Goal: Transaction & Acquisition: Subscribe to service/newsletter

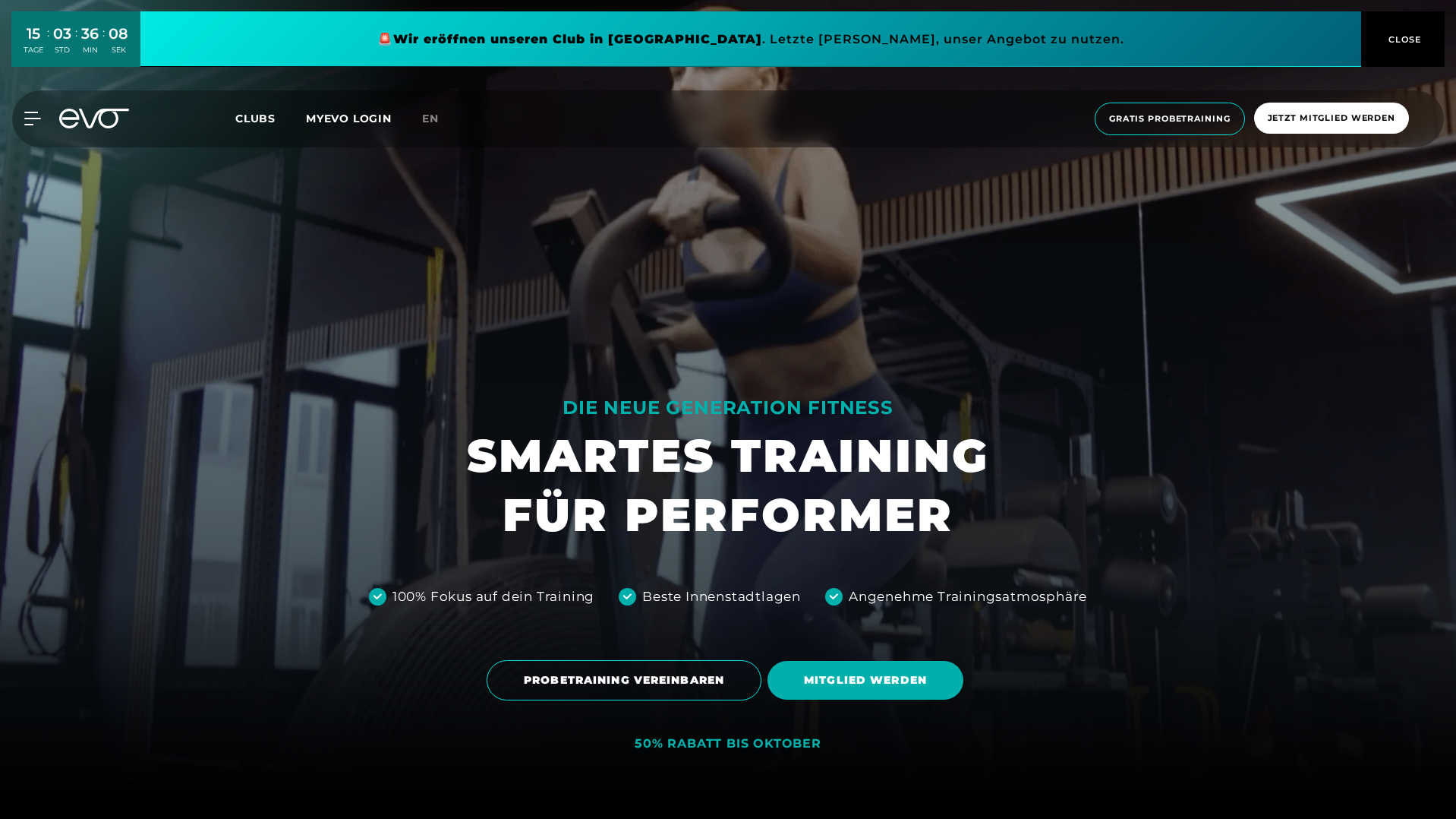
scroll to position [762, 0]
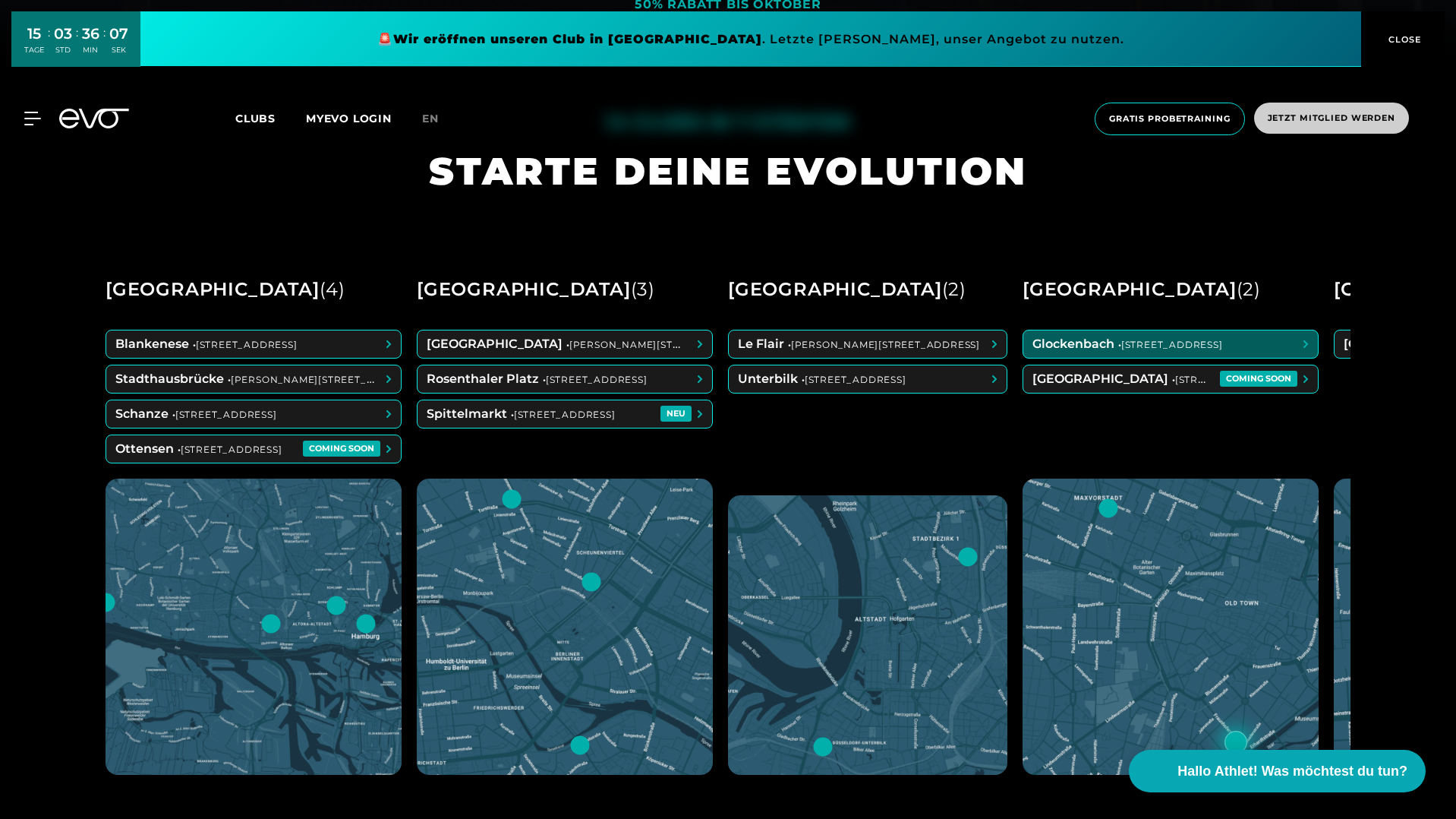
click at [1315, 126] on span "Jetzt Mitglied werden" at bounding box center [1331, 118] width 154 height 31
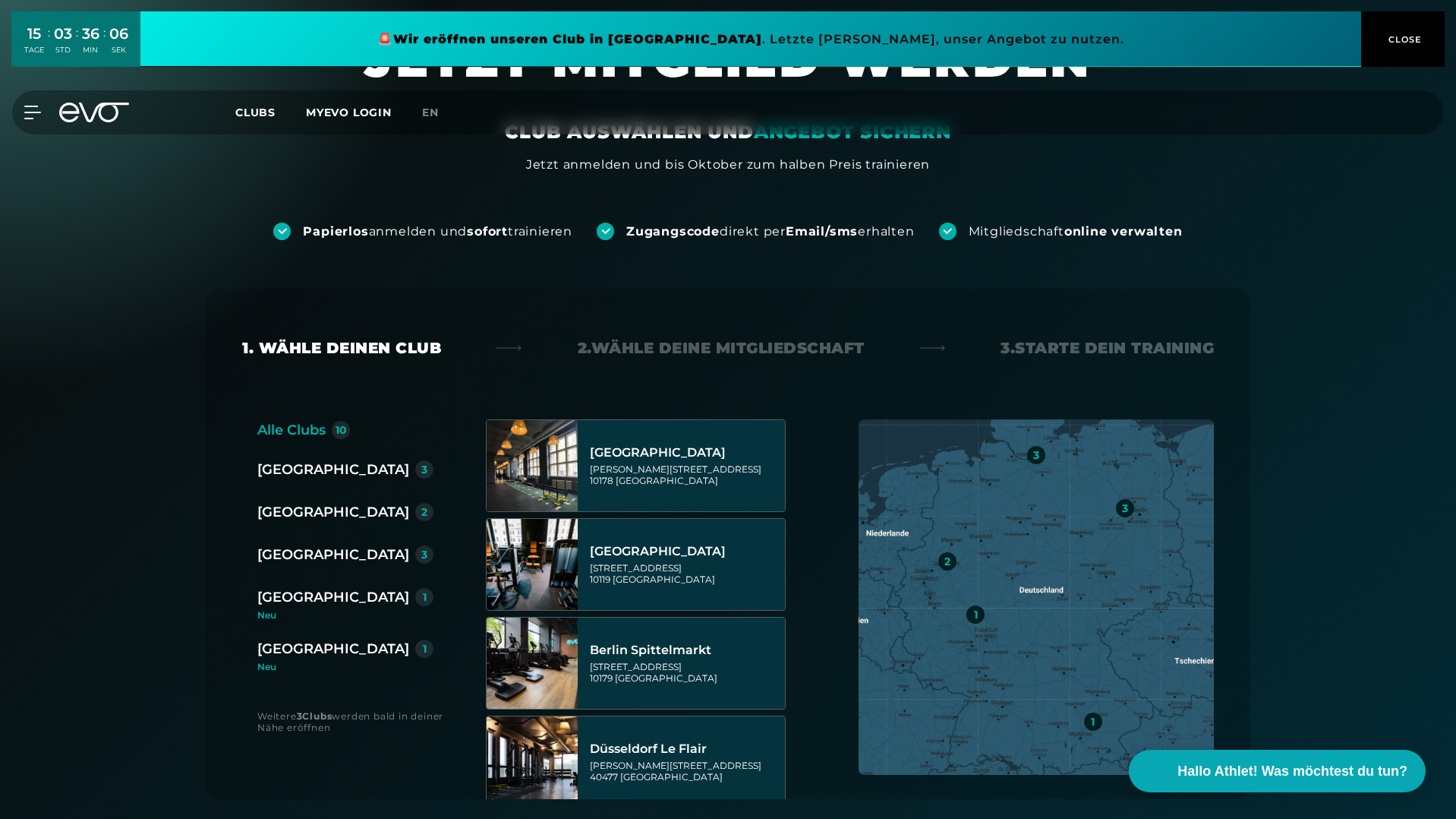
scroll to position [230, 0]
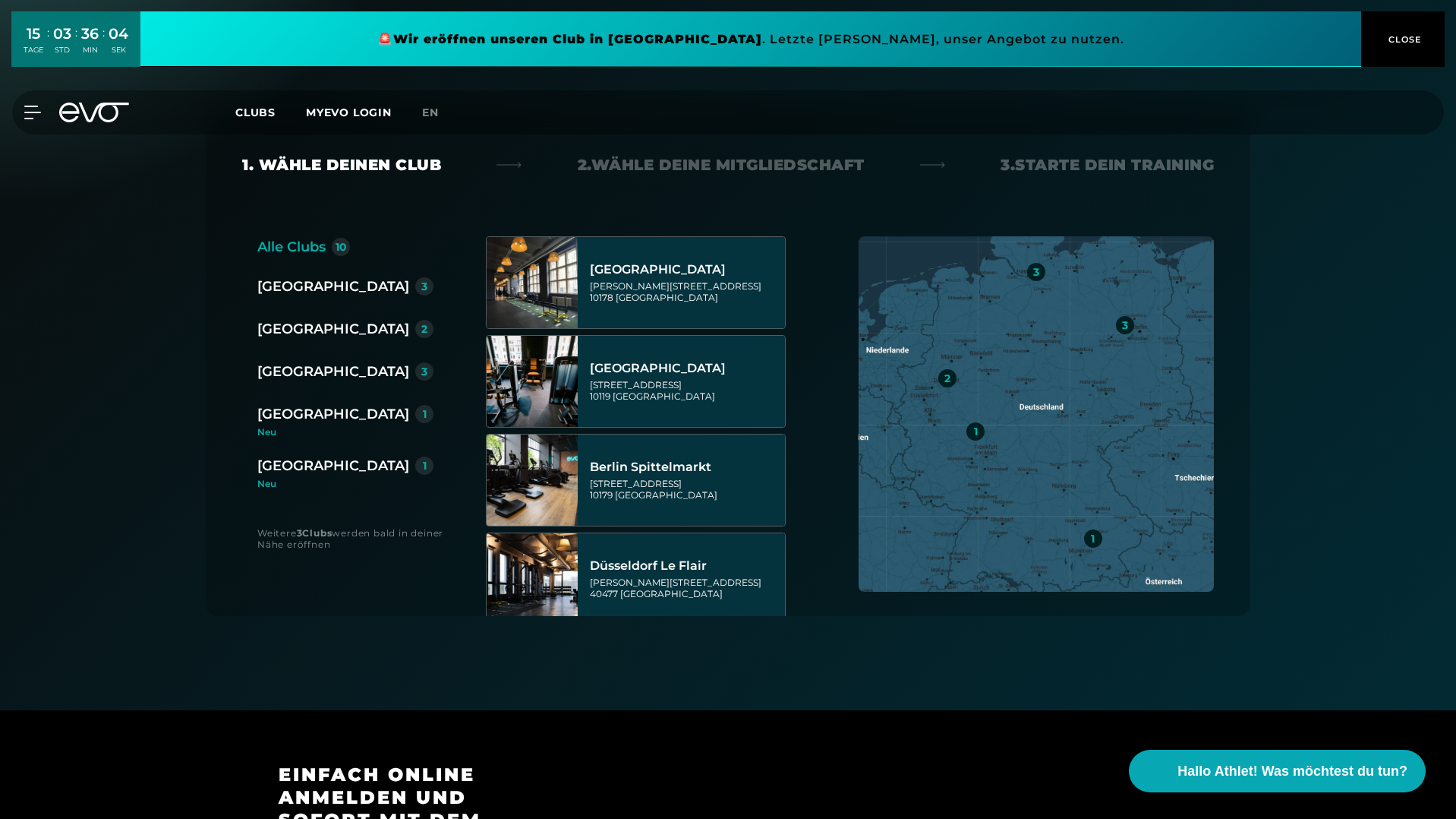
click at [293, 418] on div "[GEOGRAPHIC_DATA]" at bounding box center [333, 414] width 152 height 21
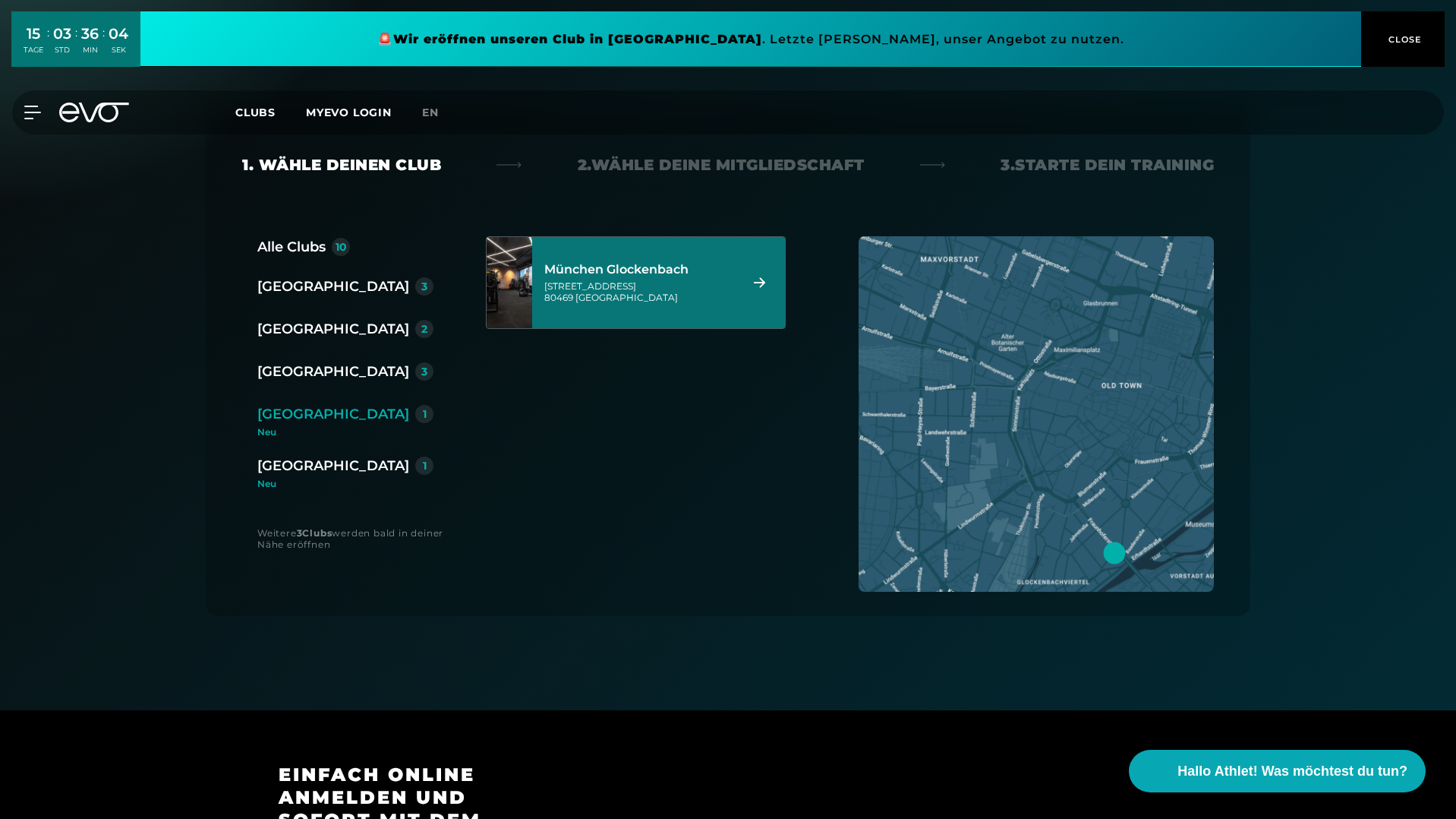
click at [690, 287] on div "Baaderstraße 80 80469 München" at bounding box center [639, 292] width 191 height 23
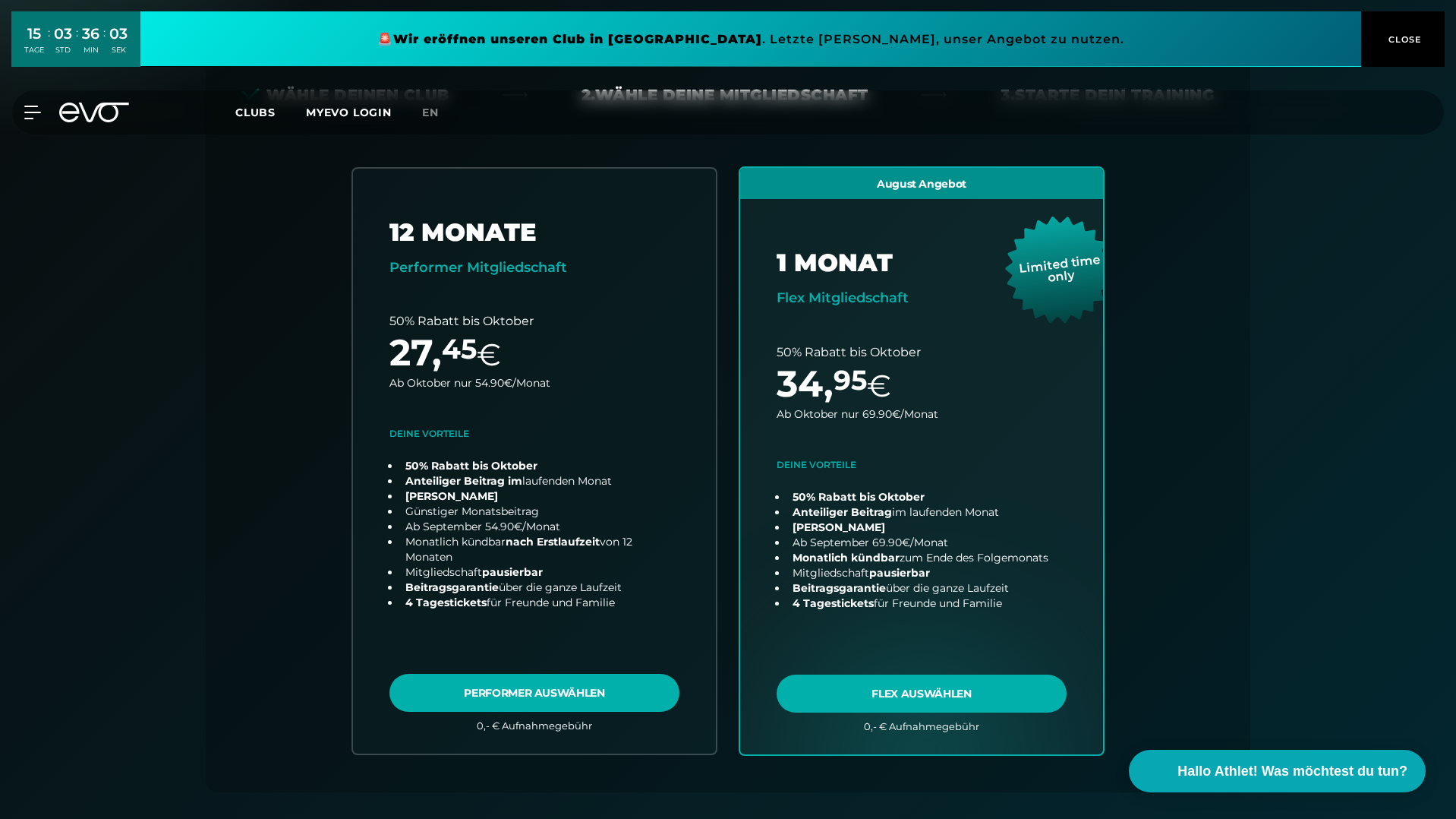
scroll to position [336, 0]
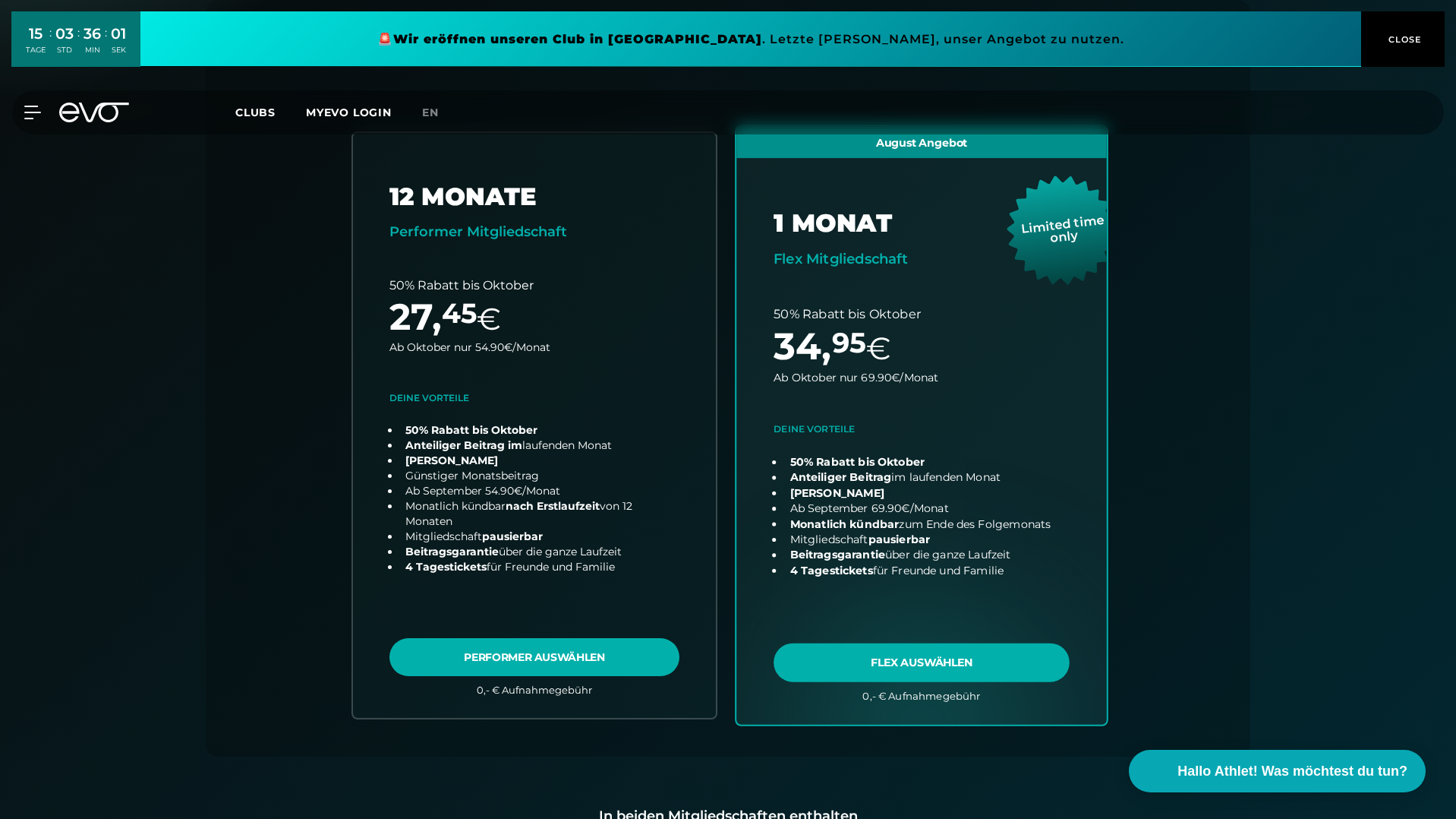
click at [1023, 529] on link "choose plan" at bounding box center [921, 424] width 371 height 598
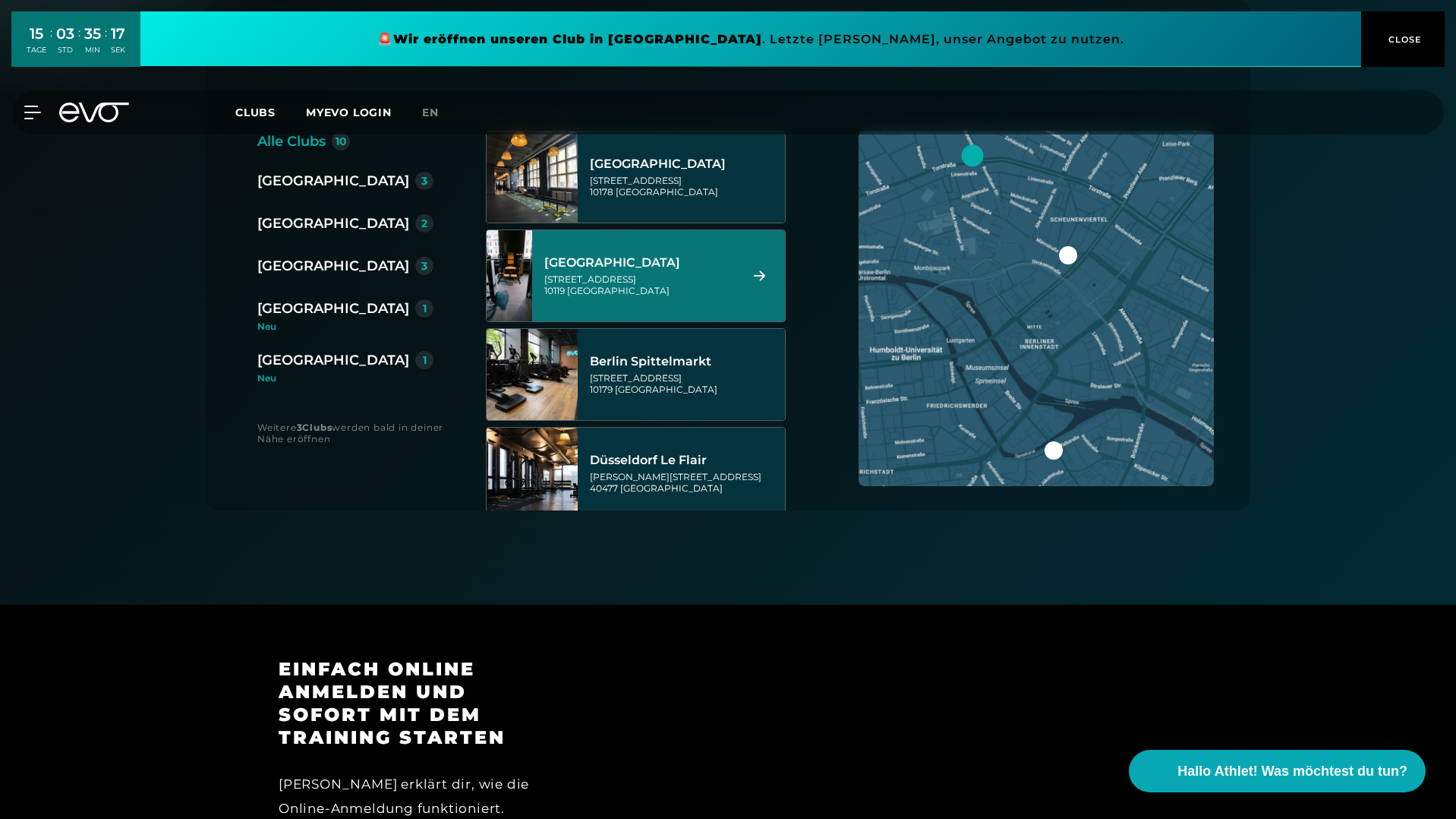
click at [296, 315] on div "[GEOGRAPHIC_DATA]" at bounding box center [333, 308] width 152 height 21
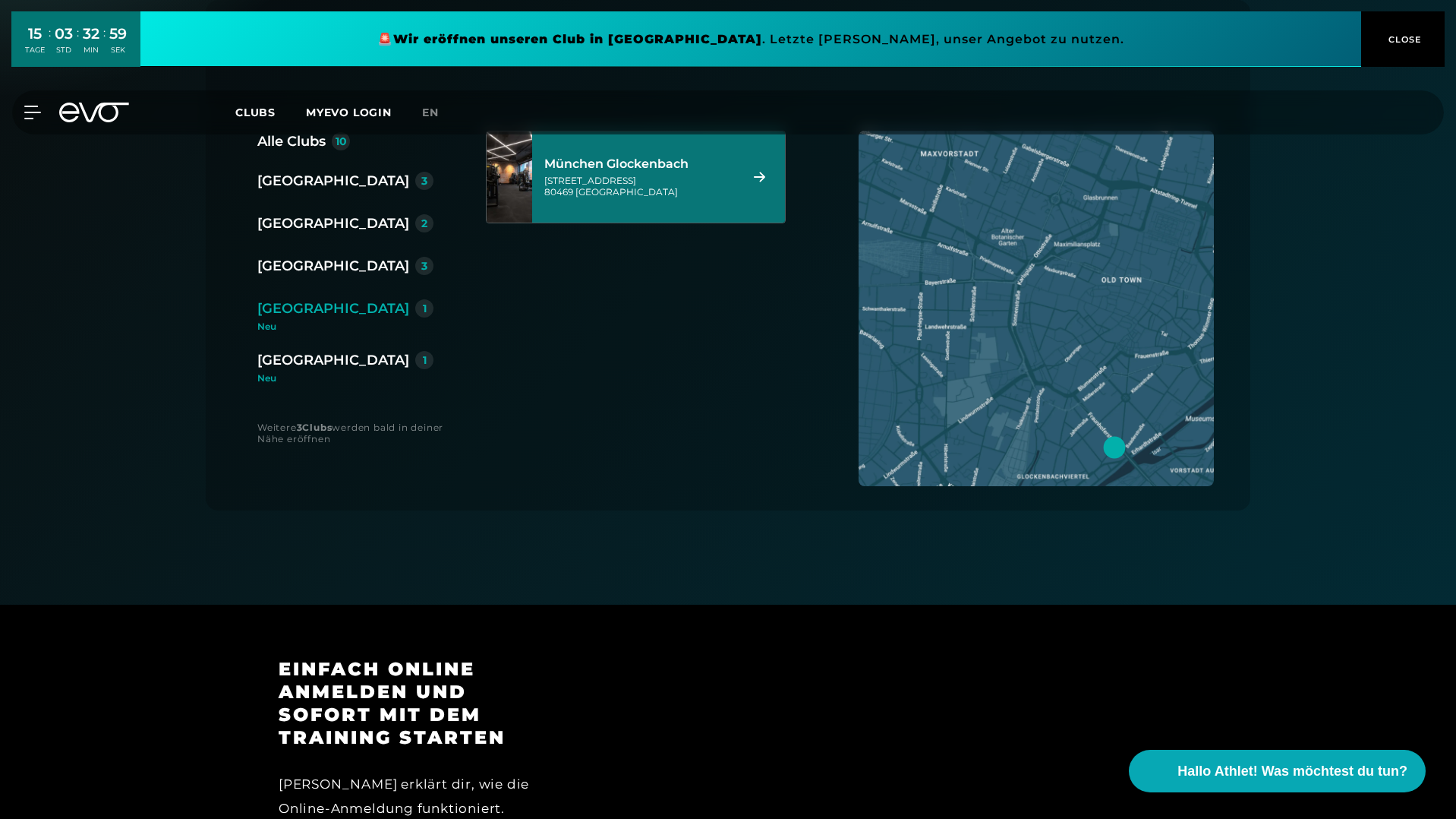
click at [625, 182] on div "Baaderstraße 80 80469 München" at bounding box center [639, 186] width 191 height 23
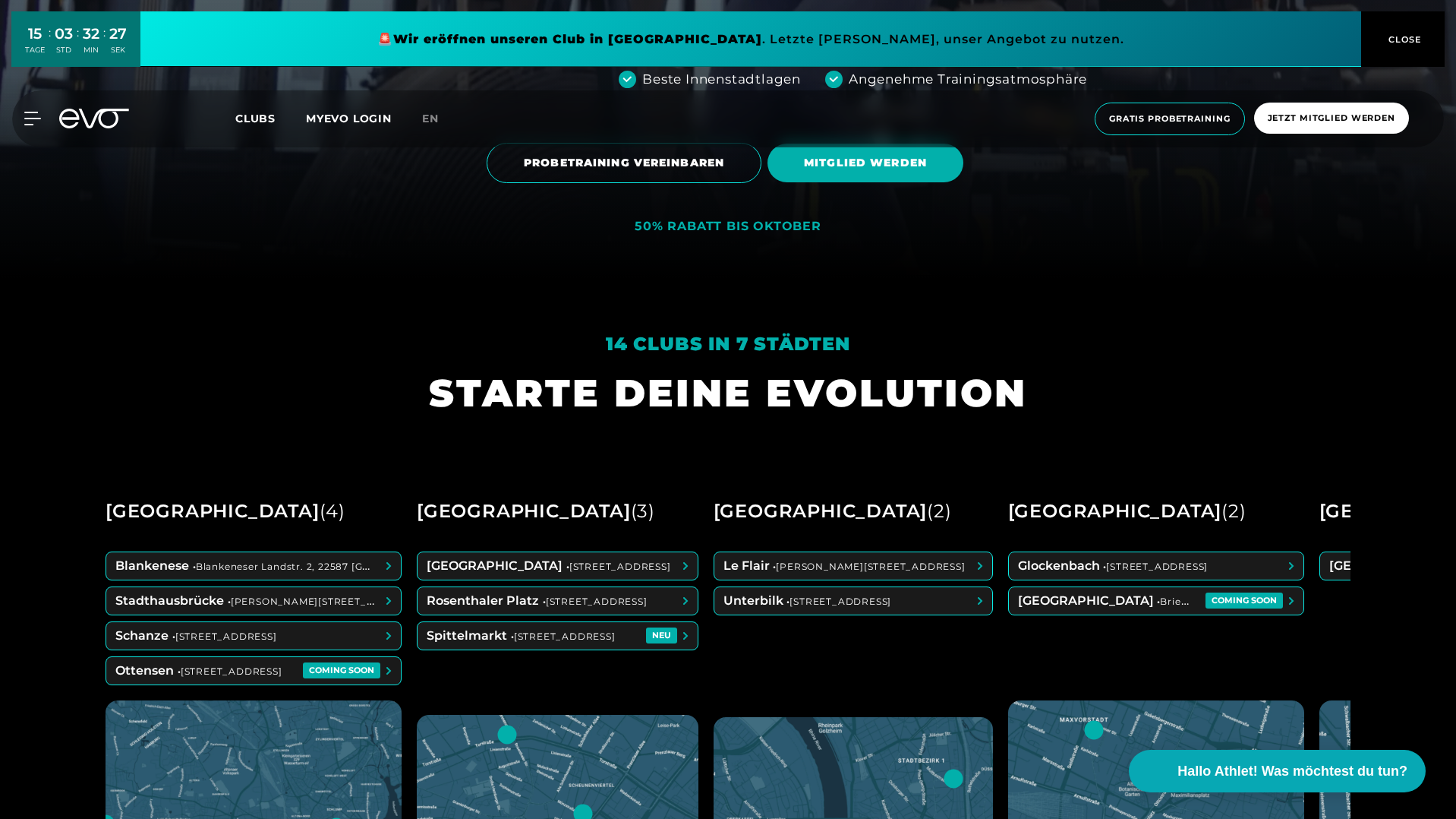
scroll to position [603, 0]
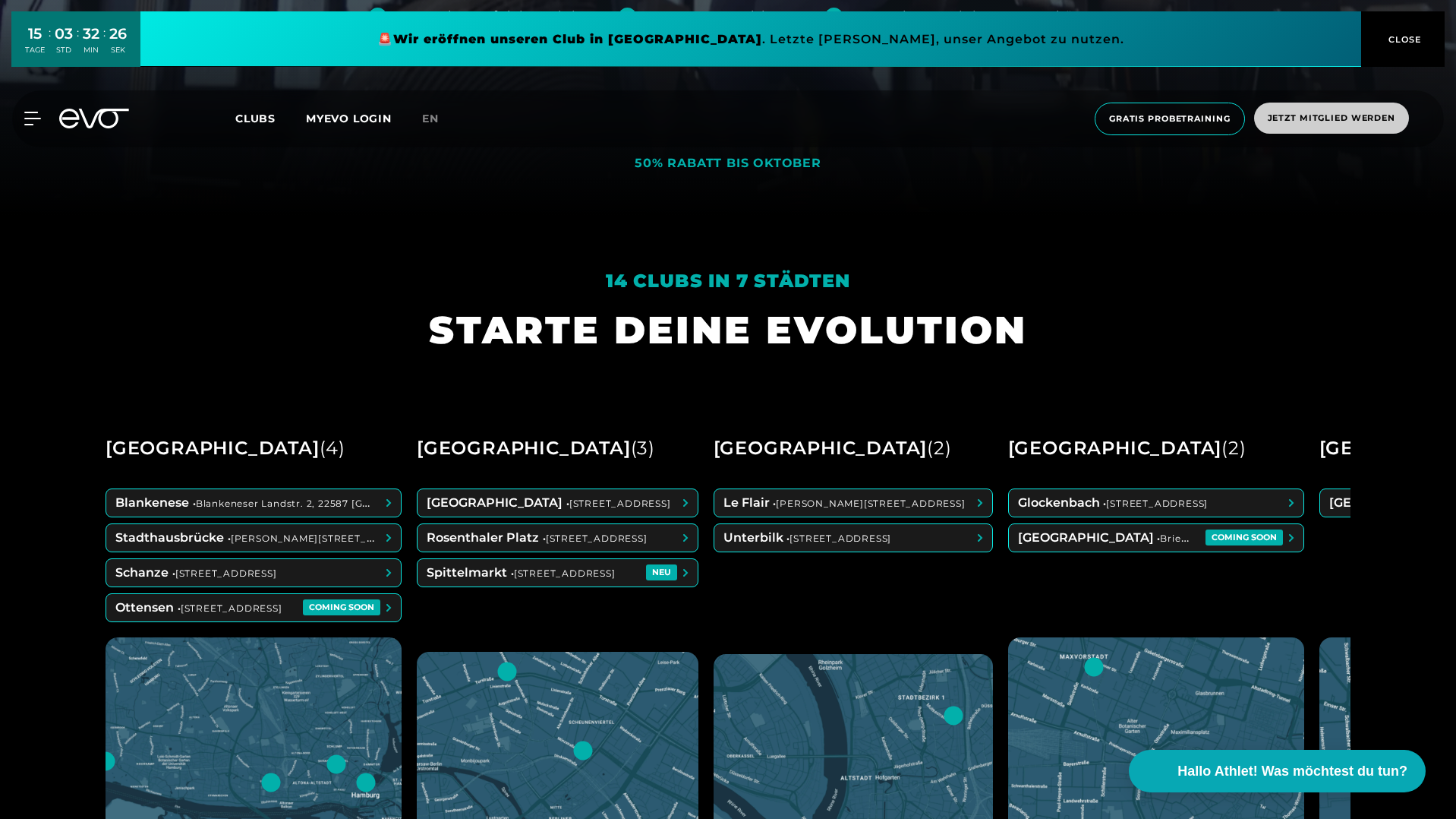
click at [1321, 125] on span "Jetzt Mitglied werden" at bounding box center [1331, 118] width 154 height 31
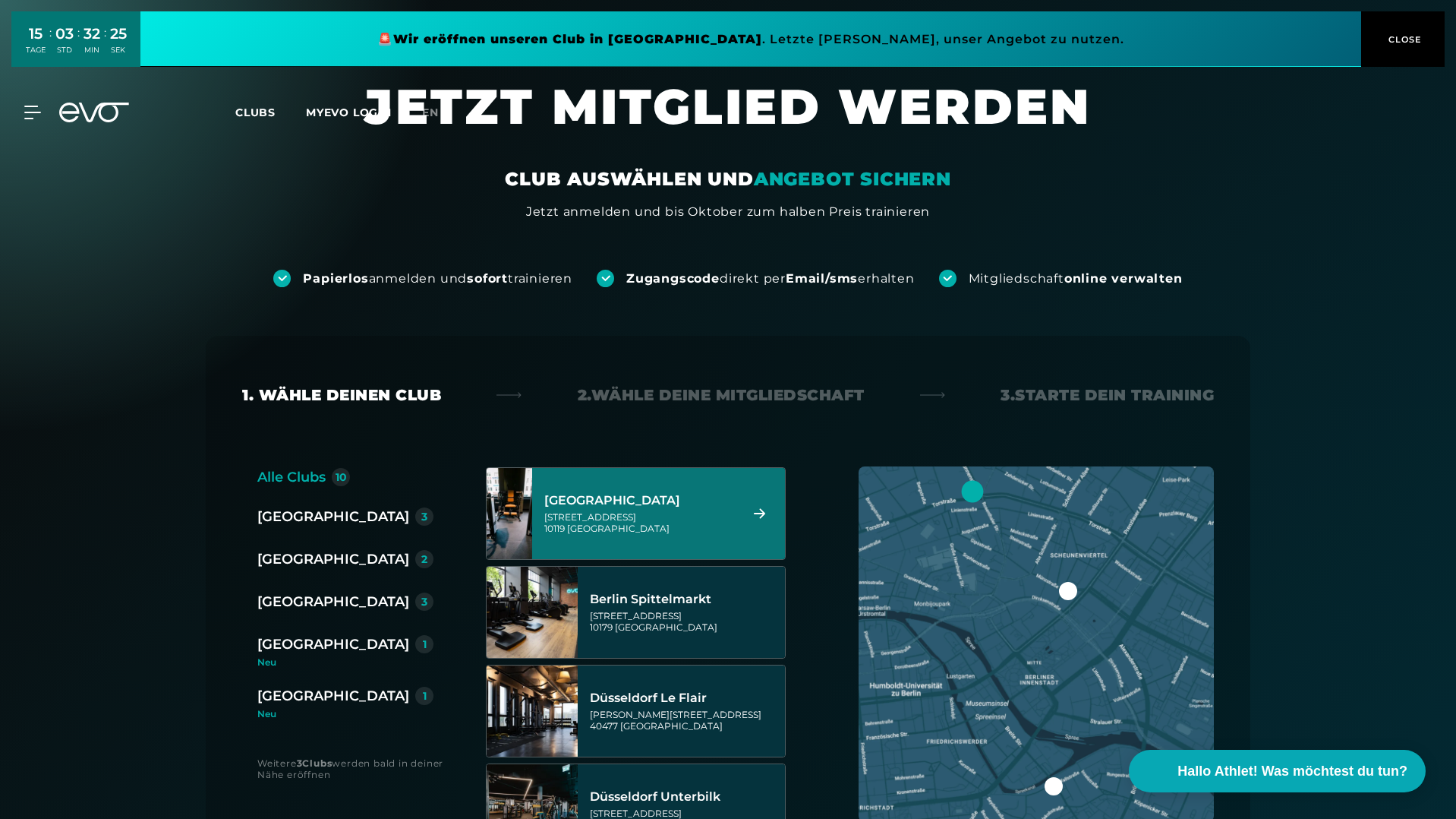
scroll to position [69, 0]
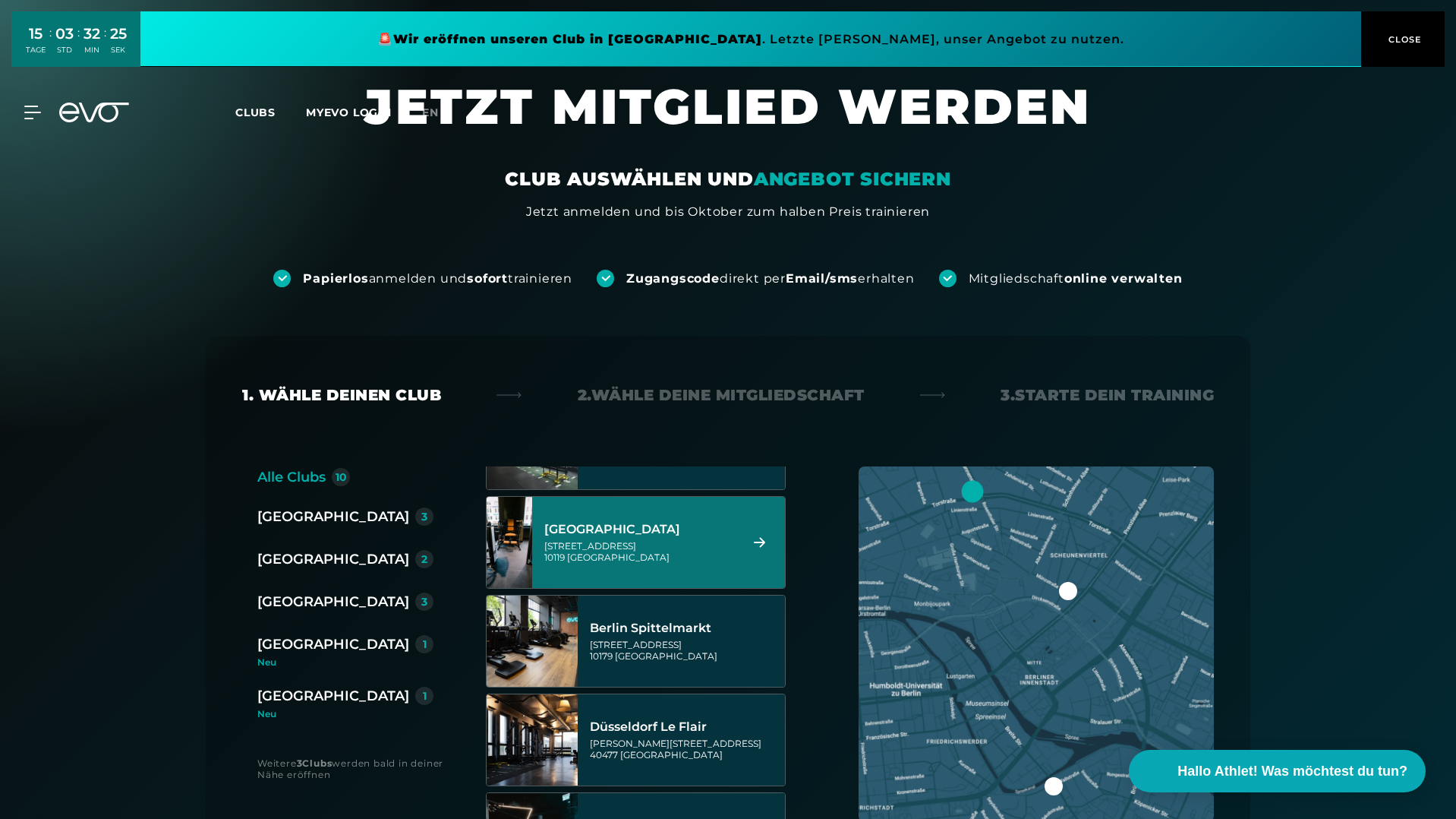
click at [677, 547] on div "Torstraße 125 10119 Berlin" at bounding box center [639, 551] width 191 height 23
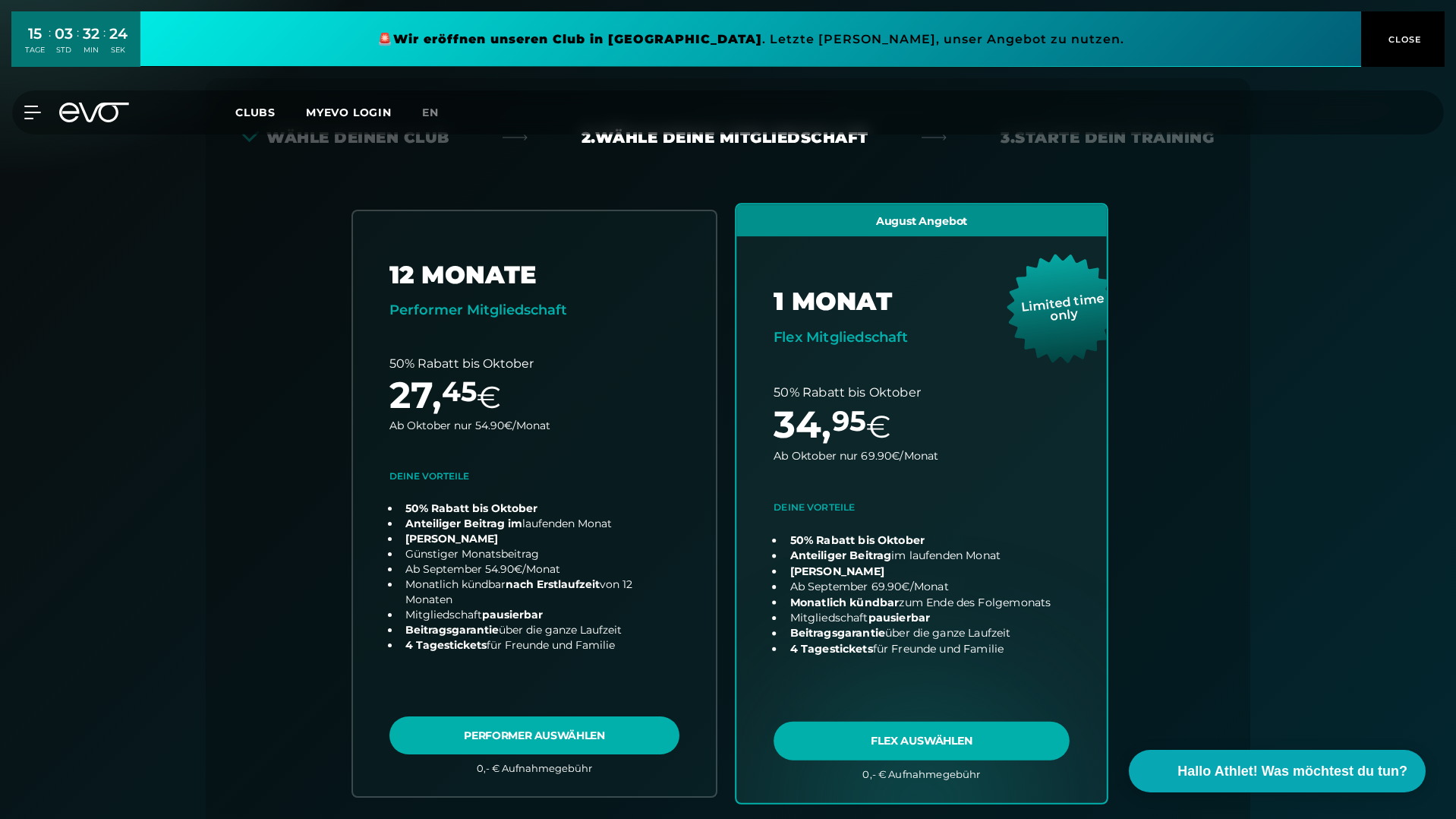
scroll to position [336, 0]
